Goal: Transaction & Acquisition: Purchase product/service

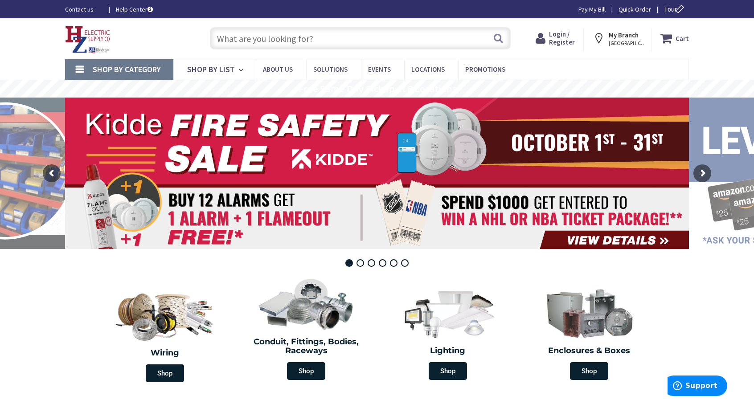
click at [220, 40] on input "text" at bounding box center [360, 38] width 301 height 22
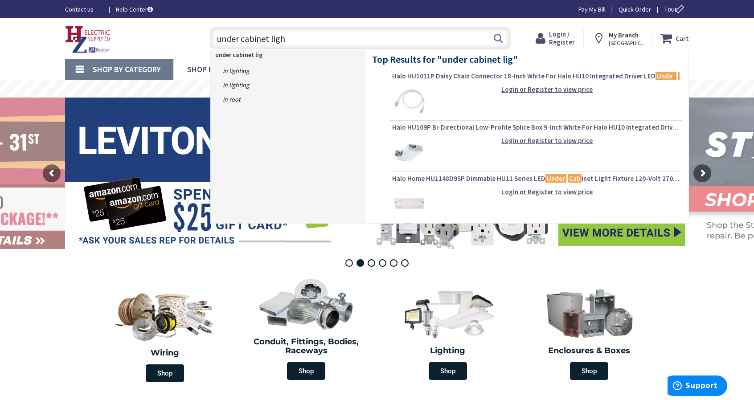
type input "under cabinet light"
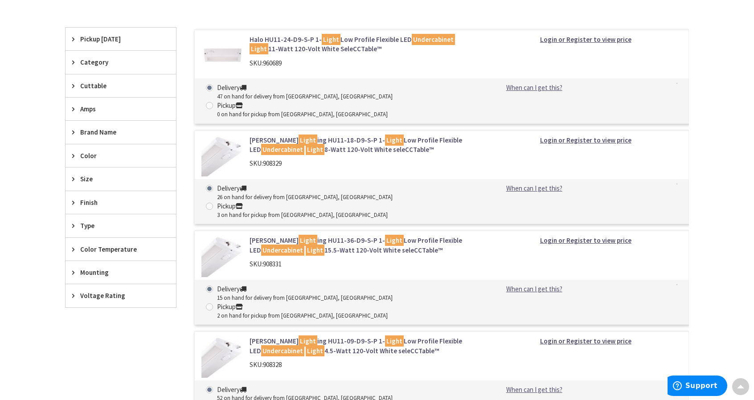
scroll to position [222, 0]
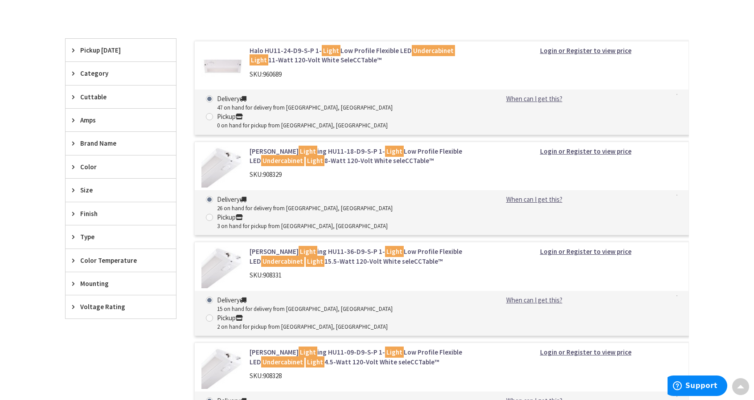
click at [746, 128] on div "Skip to Content Toggle Nav Search Cart My Cart Close" at bounding box center [377, 282] width 754 height 972
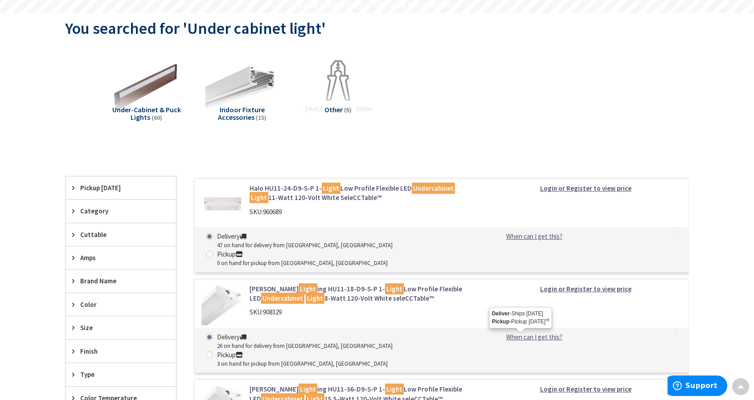
scroll to position [0, 0]
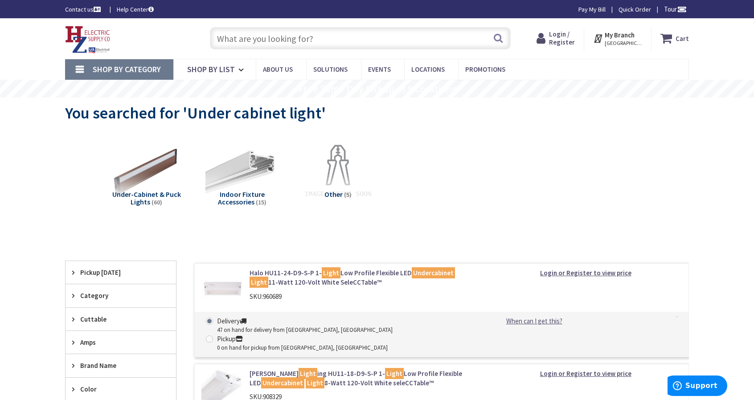
click at [565, 38] on span "Login / Register" at bounding box center [562, 38] width 26 height 16
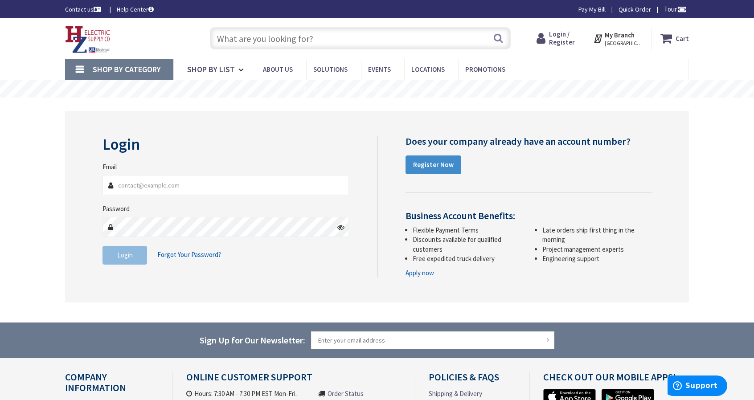
type input "[EMAIL_ADDRESS][DOMAIN_NAME]"
click at [129, 255] on span "Login" at bounding box center [125, 255] width 16 height 8
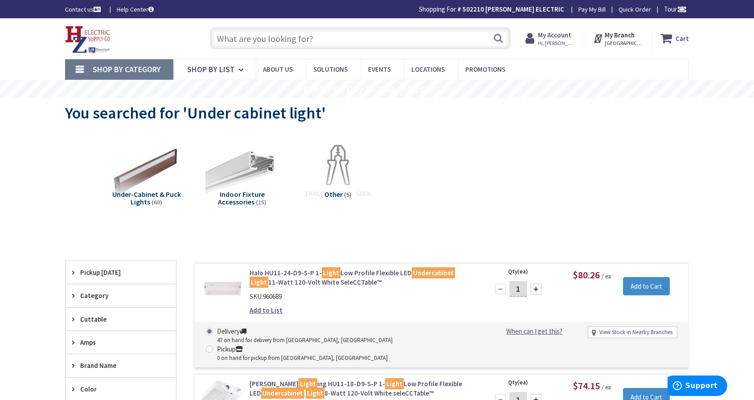
click at [276, 34] on input "text" at bounding box center [360, 38] width 301 height 22
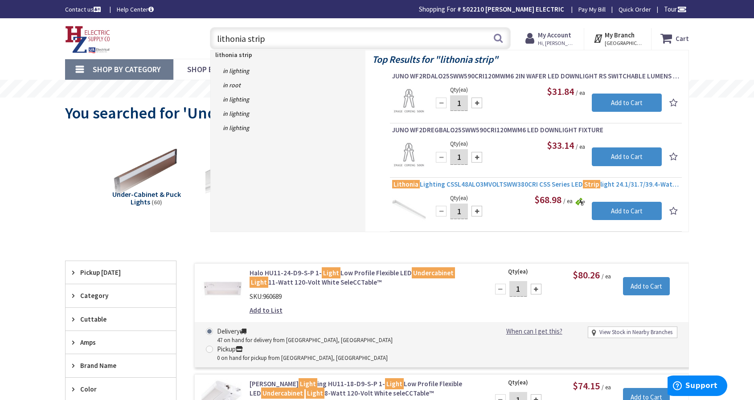
type input "lithonia strip"
click at [470, 183] on span "Lithonia Lighting CSSL48ALO3MVOLTSWW380CRI CSS Series LED Strip light 24.1/31.7…" at bounding box center [536, 184] width 288 height 9
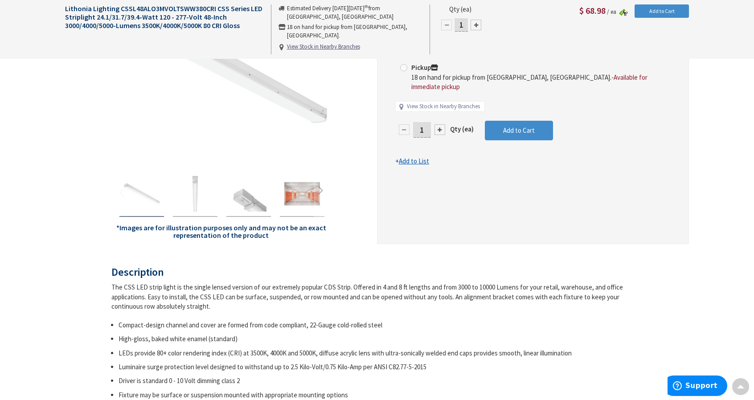
scroll to position [89, 0]
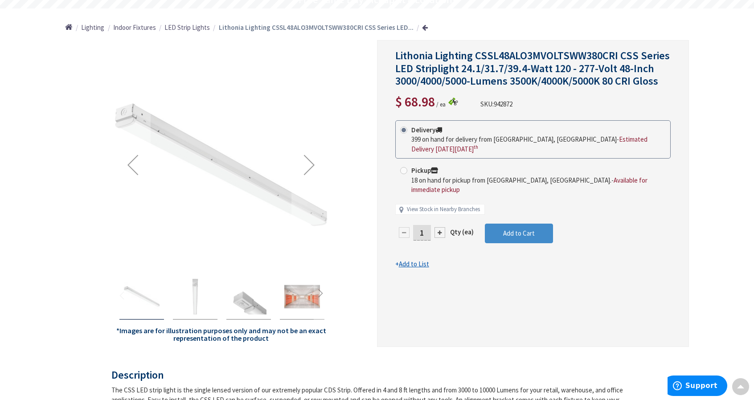
click at [192, 290] on img "Lithonia Lighting CSSL48ALO3MVOLTSWW380CRI CSS Series LED Striplight 24.1/31.7/…" at bounding box center [195, 297] width 36 height 36
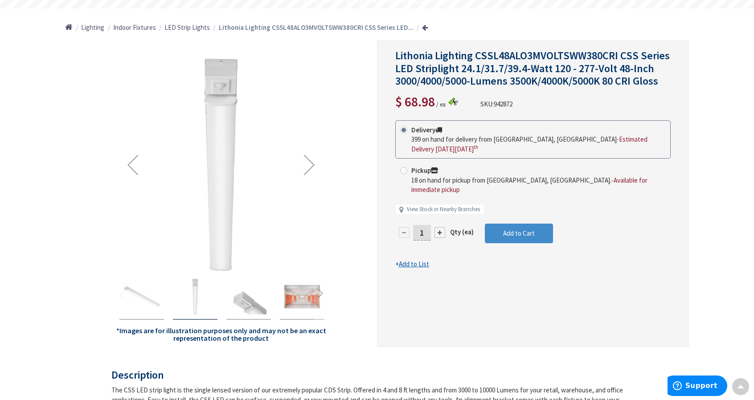
click at [133, 288] on img "Lithonia Lighting CSSL48ALO3MVOLTSWW380CRI CSS Series LED Striplight 24.1/31.7/…" at bounding box center [142, 297] width 36 height 36
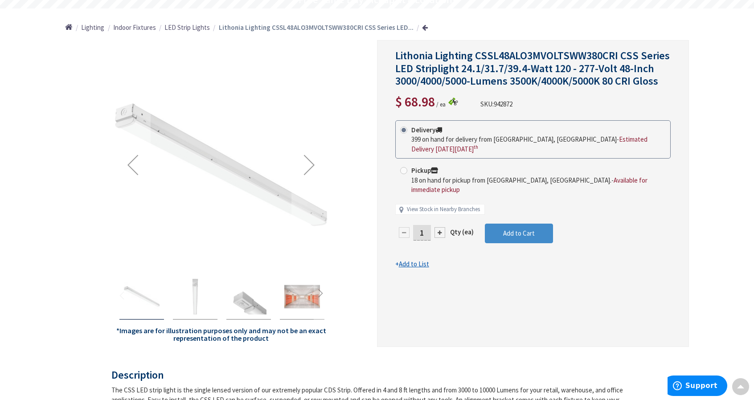
click at [296, 296] on img "Lithonia Lighting CSSL48ALO3MVOLTSWW380CRI CSS Series LED Striplight 24.1/31.7/…" at bounding box center [302, 297] width 36 height 36
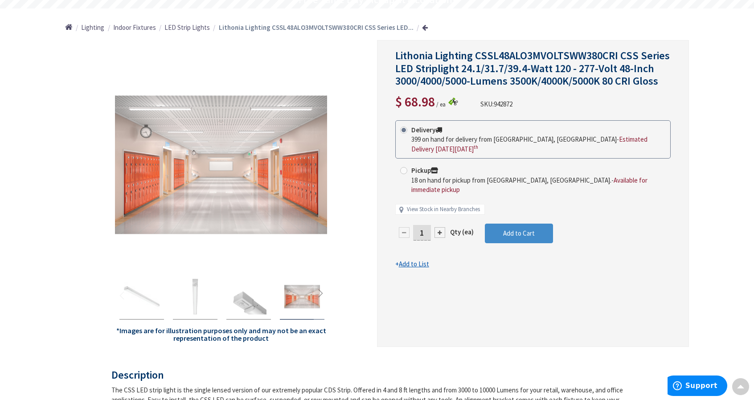
click at [330, 296] on div "*Images are for illustration purposes only and may not be an exact representati…" at bounding box center [221, 193] width 312 height 307
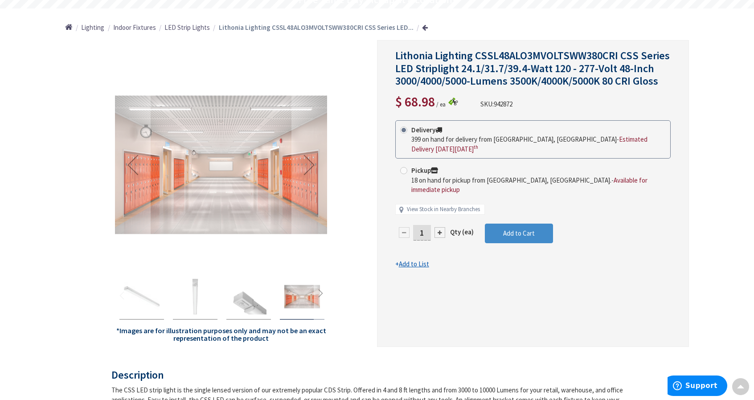
click at [321, 292] on div "Next" at bounding box center [320, 295] width 13 height 13
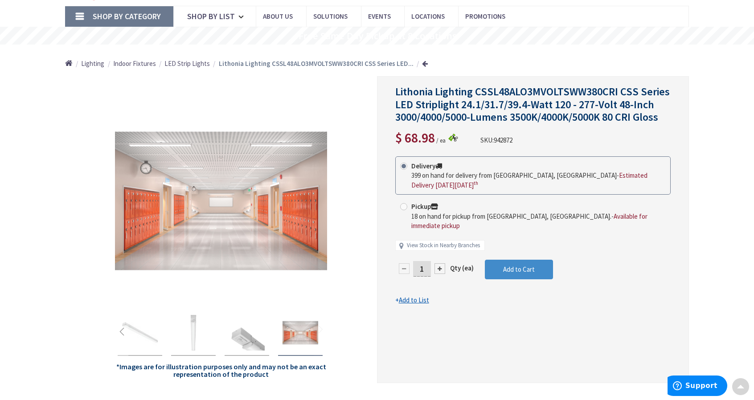
scroll to position [0, 0]
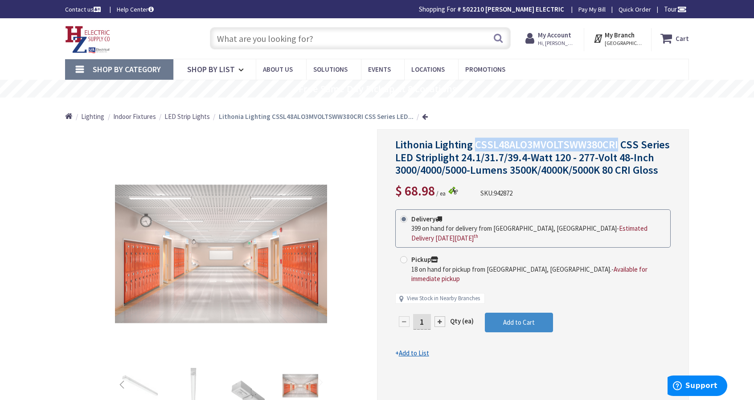
drag, startPoint x: 478, startPoint y: 144, endPoint x: 618, endPoint y: 144, distance: 140.0
click at [618, 144] on span "Lithonia Lighting CSSL48ALO3MVOLTSWW380CRI CSS Series LED Striplight 24.1/31.7/…" at bounding box center [532, 158] width 275 height 40
copy span "CSSL48ALO3MVOLTSWW380CRI"
click at [296, 27] on input "text" at bounding box center [360, 38] width 301 height 22
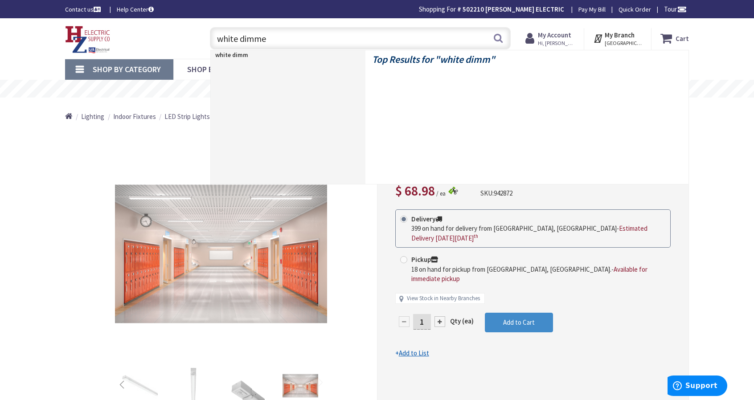
type input "white dimmer"
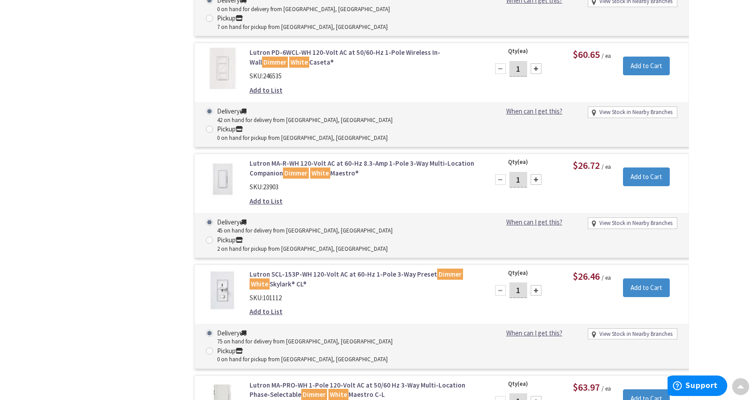
scroll to position [936, 0]
